Goal: Navigation & Orientation: Find specific page/section

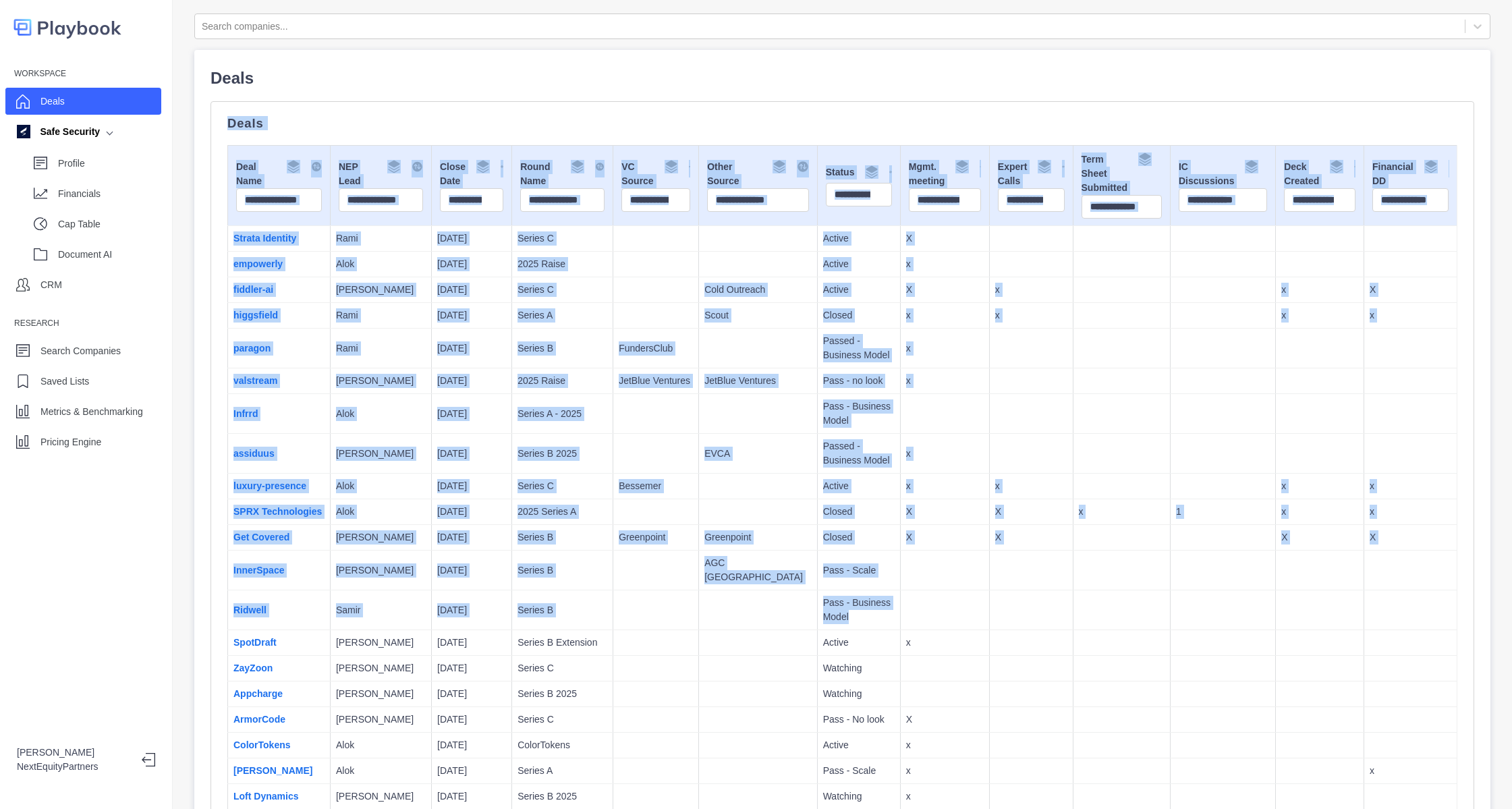
drag, startPoint x: 498, startPoint y: 77, endPoint x: 1017, endPoint y: 594, distance: 732.6
click at [1017, 594] on td at bounding box center [1031, 610] width 83 height 40
drag, startPoint x: 1017, startPoint y: 594, endPoint x: 634, endPoint y: 206, distance: 545.2
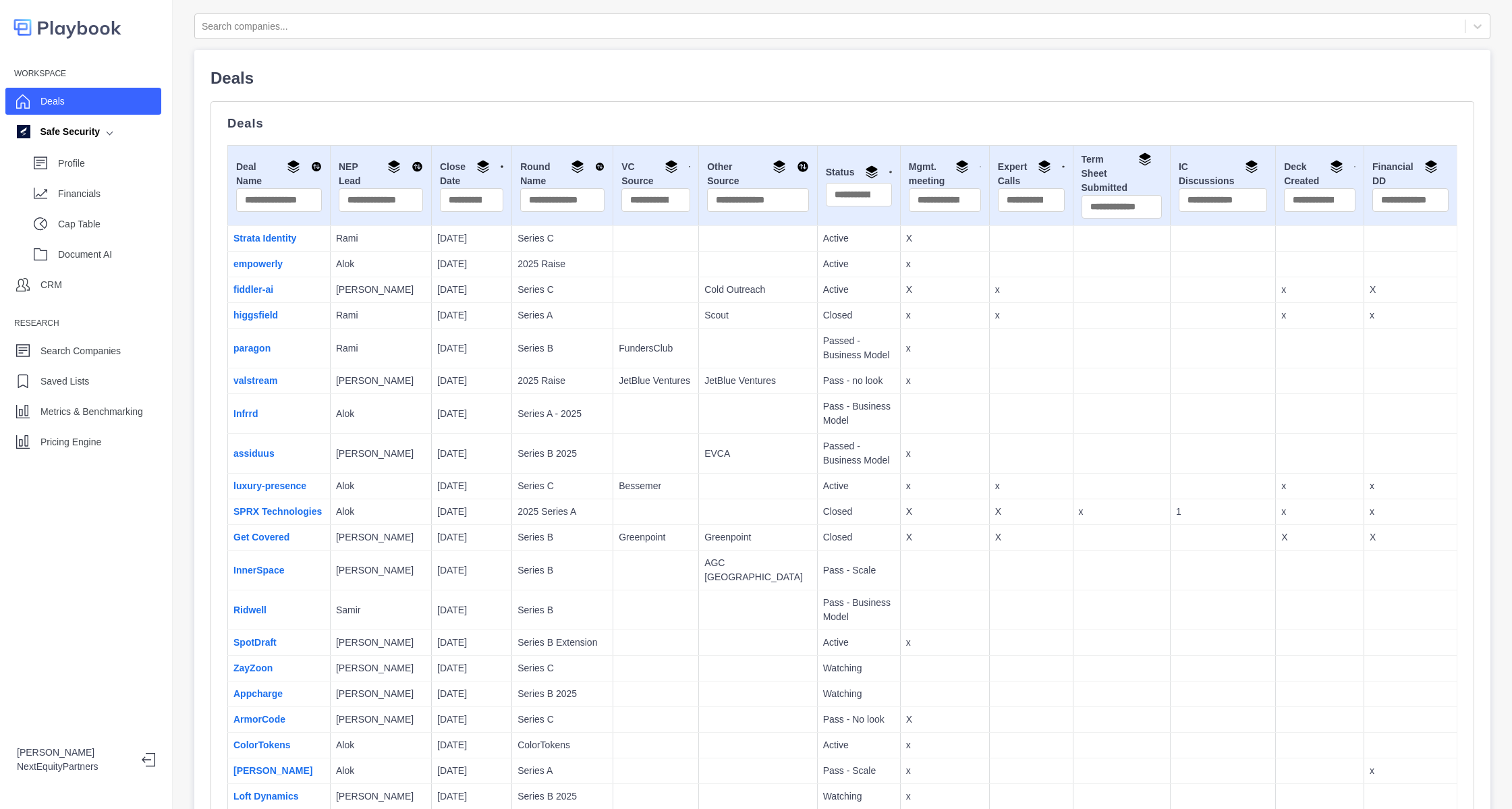
click at [757, 75] on p "Deals" at bounding box center [842, 78] width 1264 height 24
drag, startPoint x: 743, startPoint y: 78, endPoint x: 675, endPoint y: 209, distance: 147.6
click at [365, 75] on p "Deals" at bounding box center [842, 78] width 1264 height 24
click at [111, 512] on div "Workspace Deals Safe Security Profile Financials Cap Table Document AI CRM Rese…" at bounding box center [87, 404] width 173 height 809
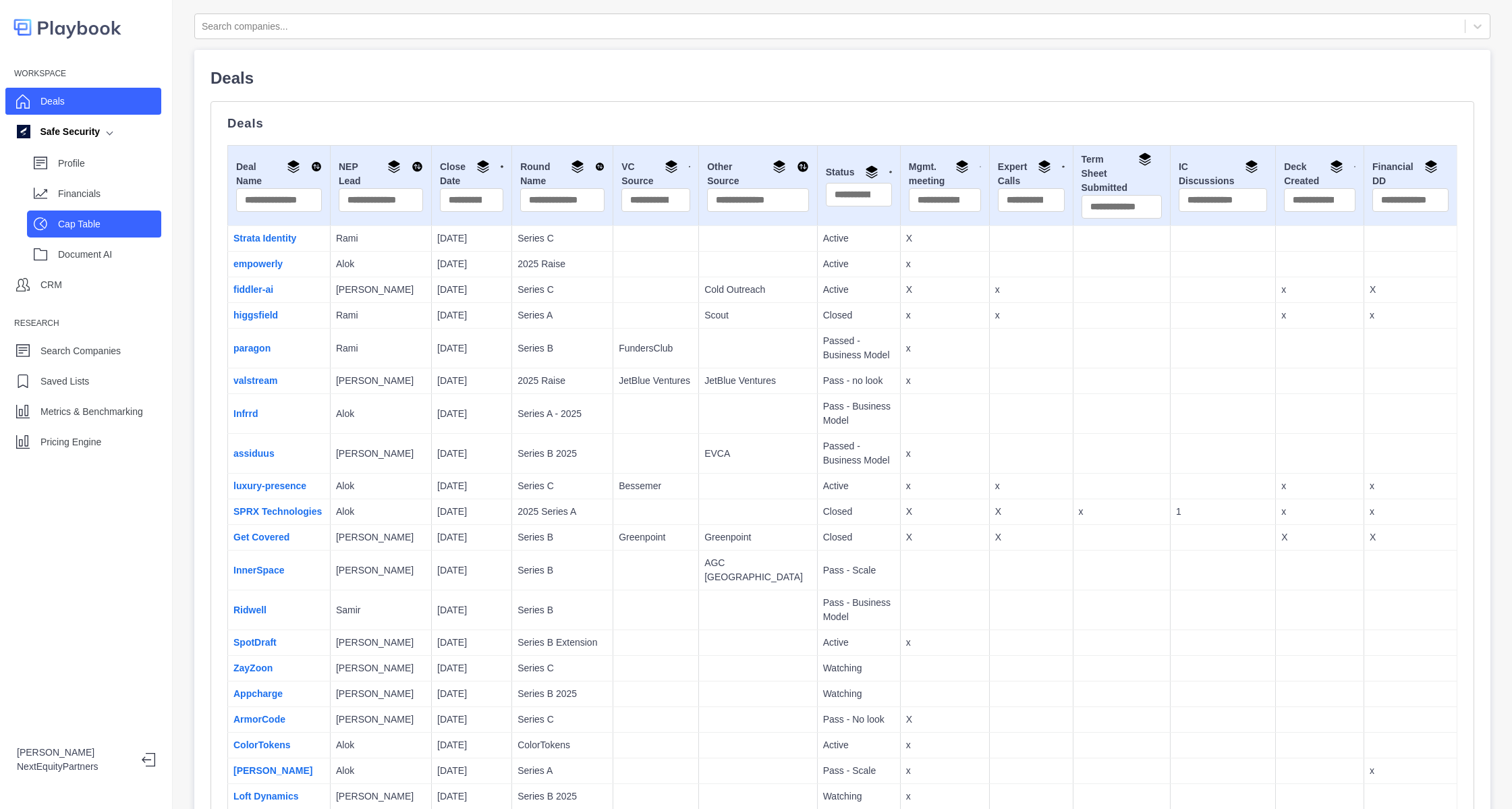
click at [86, 219] on p "Cap Table" at bounding box center [110, 224] width 104 height 14
select select "SHARE_HOLDER_TYPE_COMMON"
select select "SHARE_HOLDER_TYPE_WARRANT"
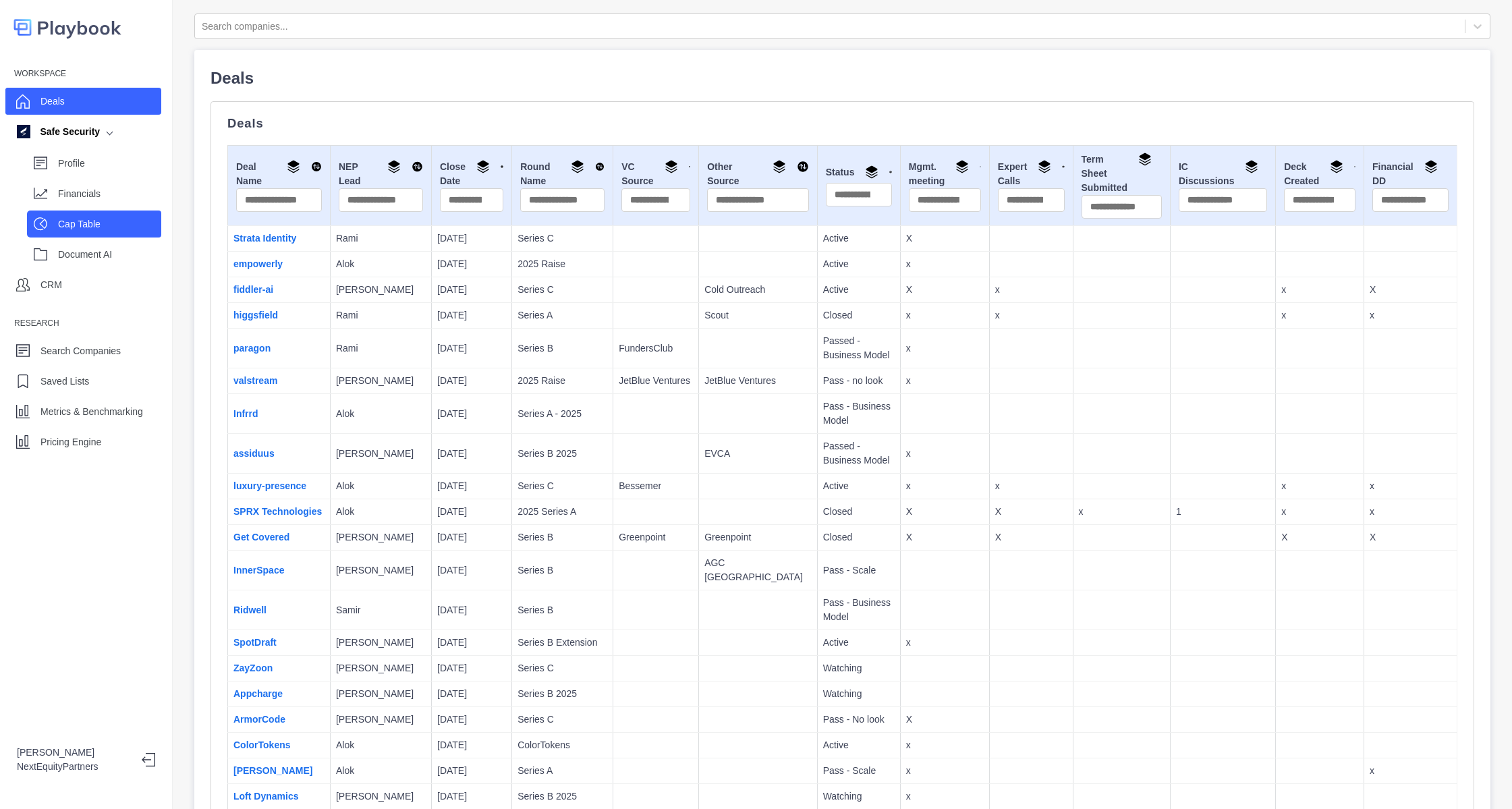
select select "SHARE_HOLDER_TYPE_WARRANT"
select select "SHARE_HOLDER_TYPE_OPTION"
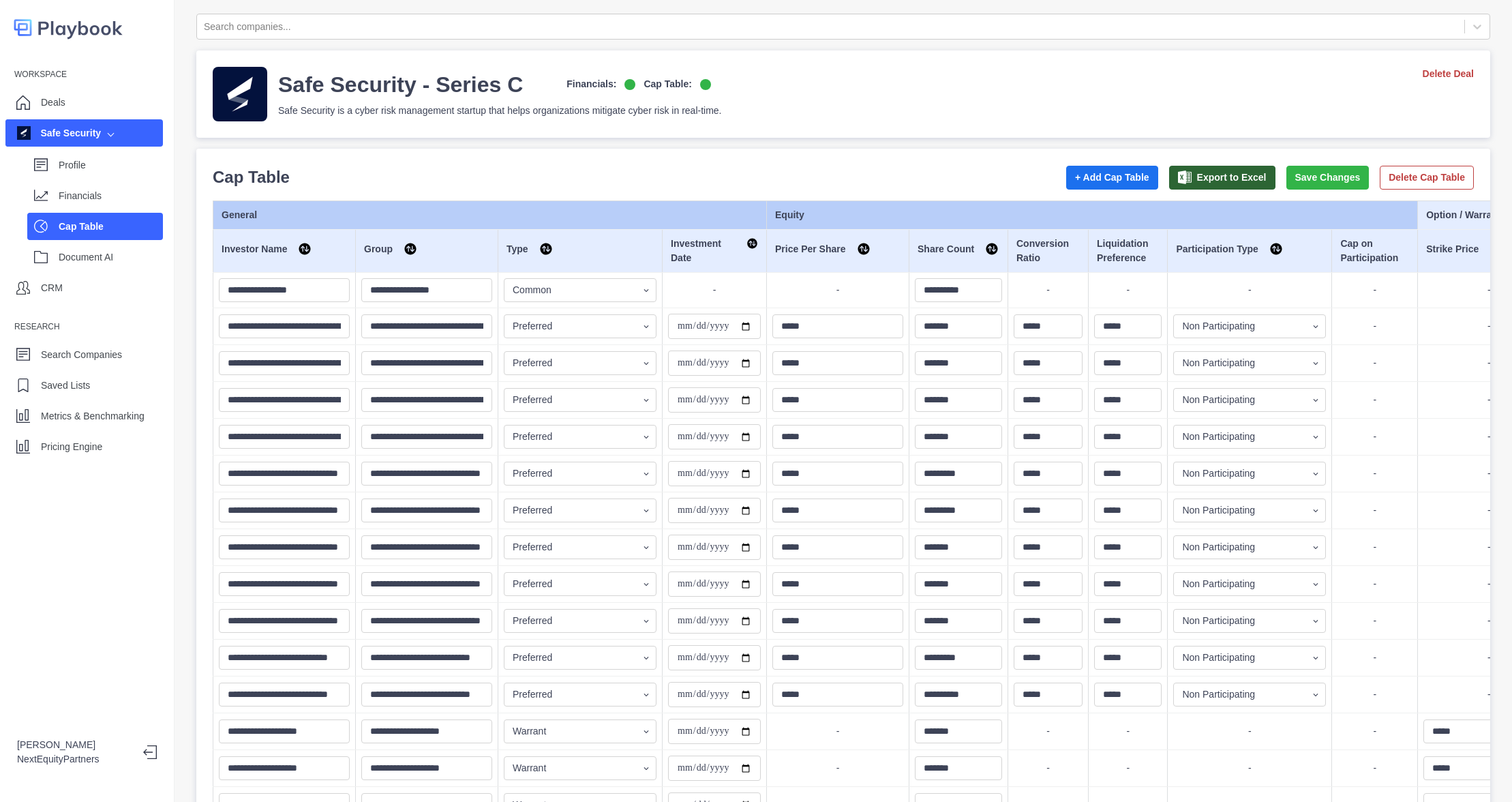
click at [88, 182] on div "Financials" at bounding box center [95, 195] width 136 height 27
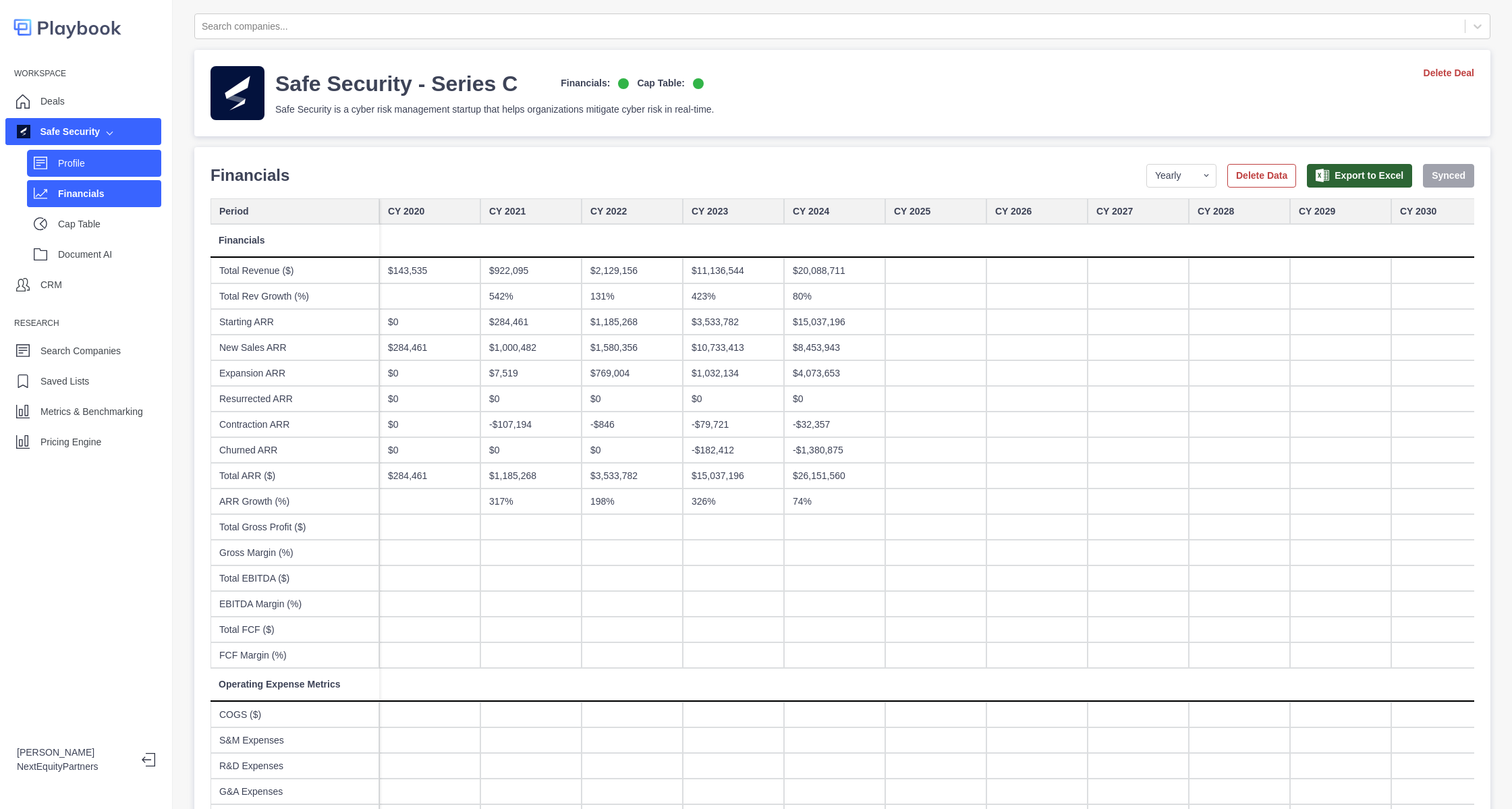
click at [87, 161] on p "Profile" at bounding box center [110, 164] width 104 height 14
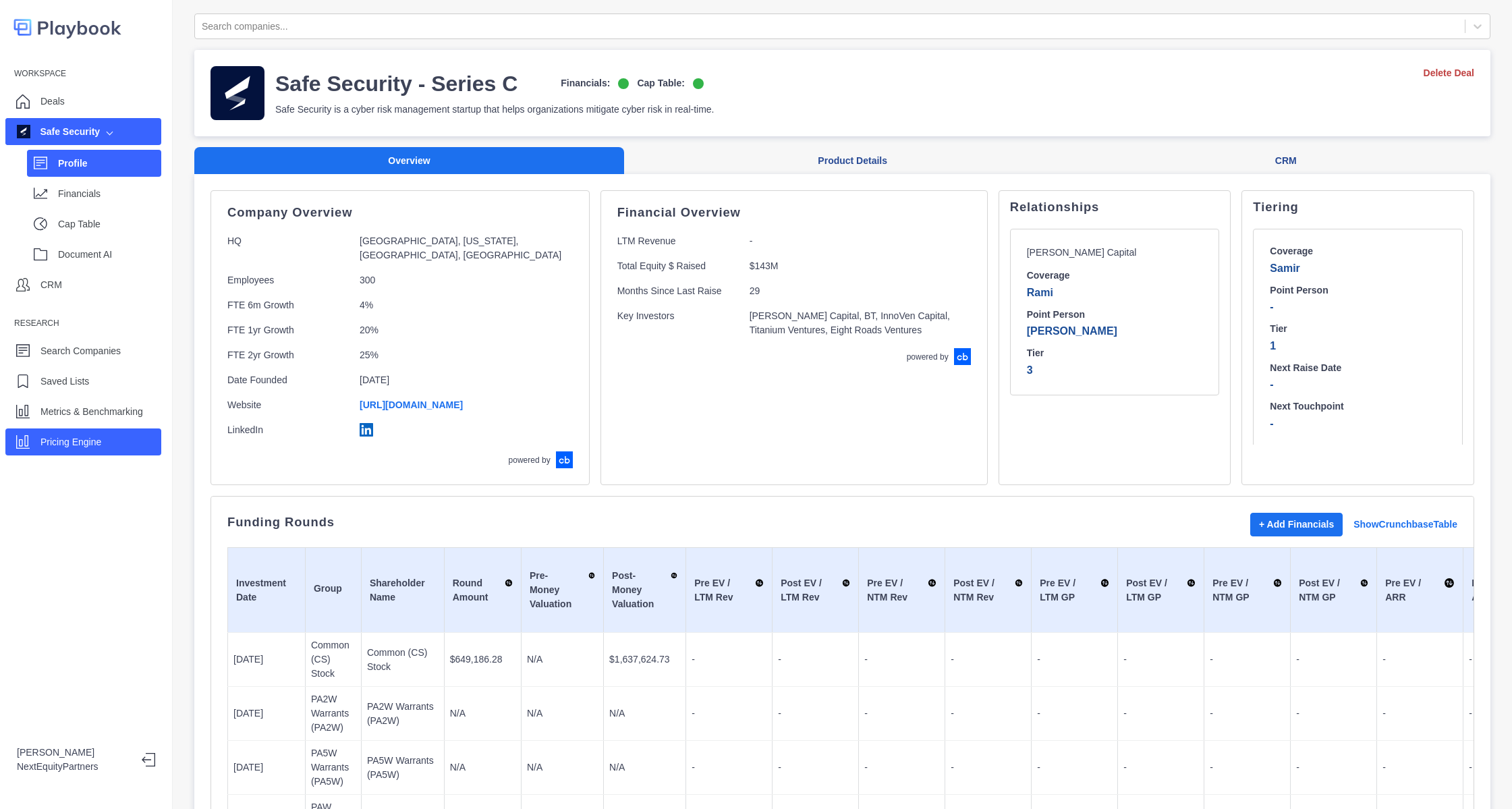
click at [73, 436] on p "Pricing Engine" at bounding box center [70, 442] width 61 height 14
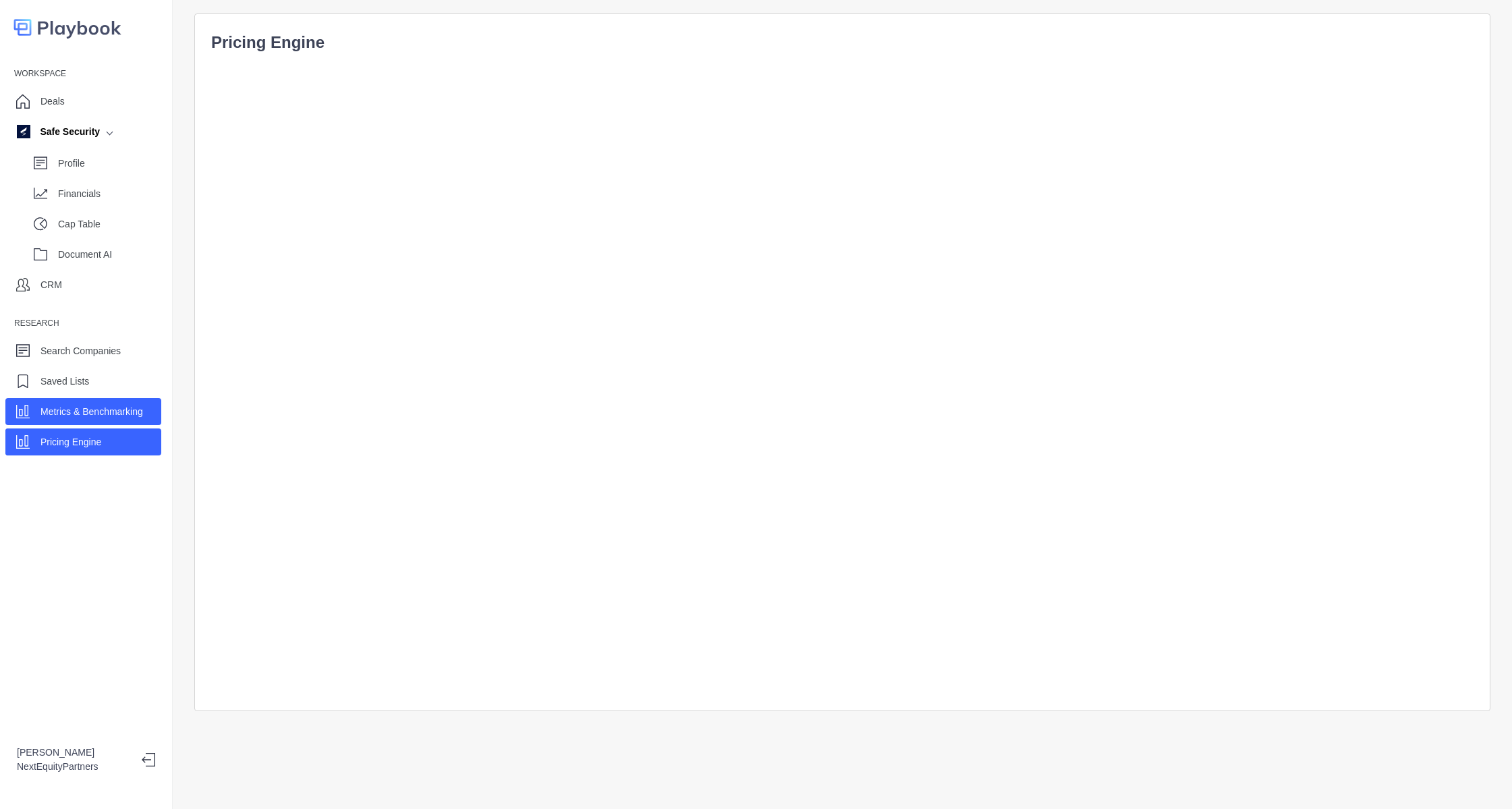
click at [78, 419] on div "Metrics & Benchmarking" at bounding box center [91, 412] width 103 height 20
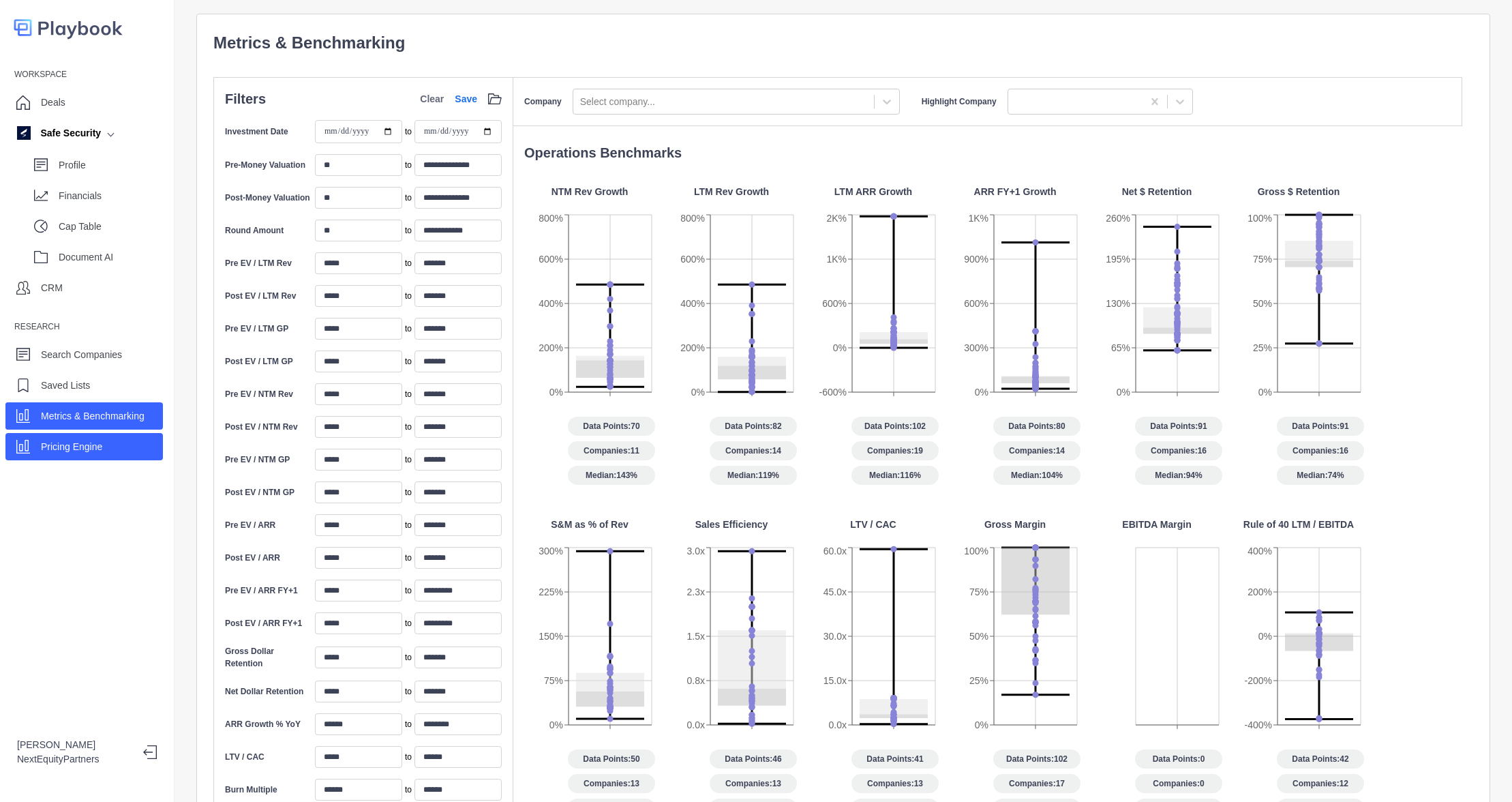
click at [72, 458] on div "Pricing Engine" at bounding box center [84, 447] width 158 height 27
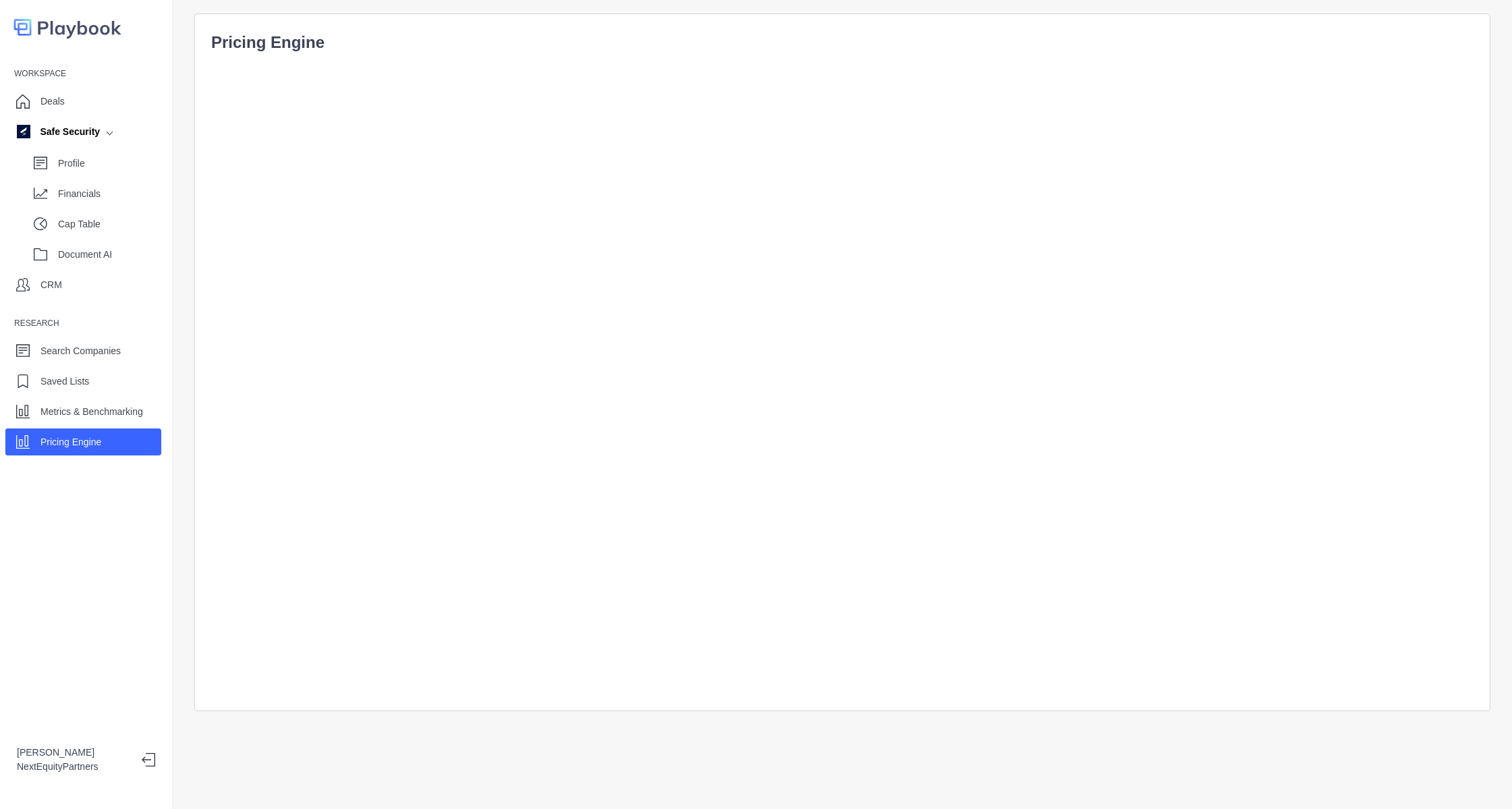
click at [90, 571] on div "Workspace Deals Safe Security Profile Financials Cap Table Document AI CRM Rese…" at bounding box center [87, 404] width 173 height 809
